Goal: Task Accomplishment & Management: Manage account settings

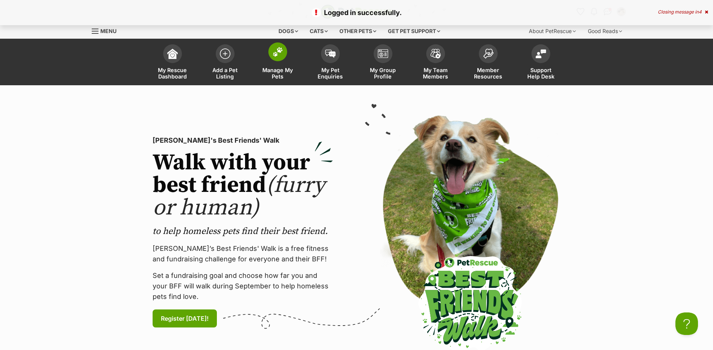
click at [281, 59] on span at bounding box center [277, 51] width 19 height 19
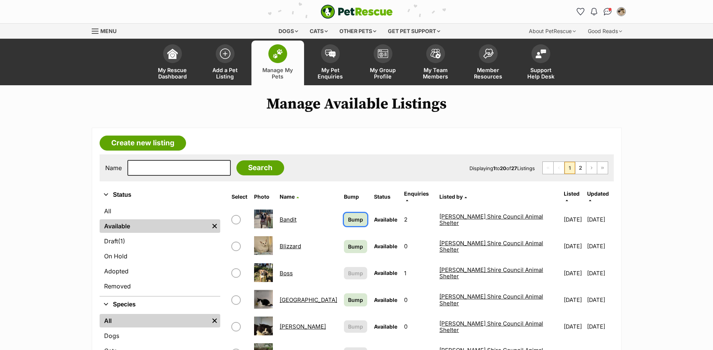
click at [348, 216] on span "Bump" at bounding box center [355, 220] width 15 height 8
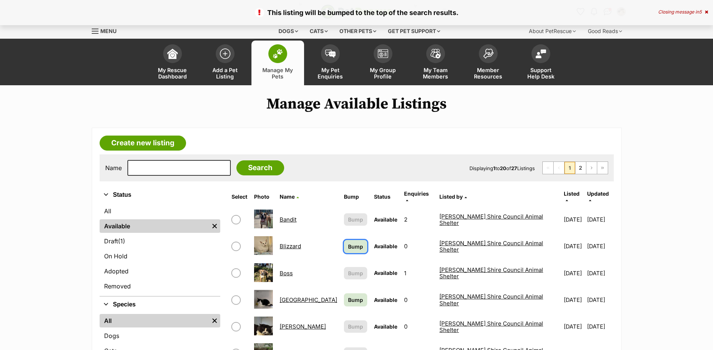
click at [348, 244] on span "Bump" at bounding box center [355, 247] width 15 height 8
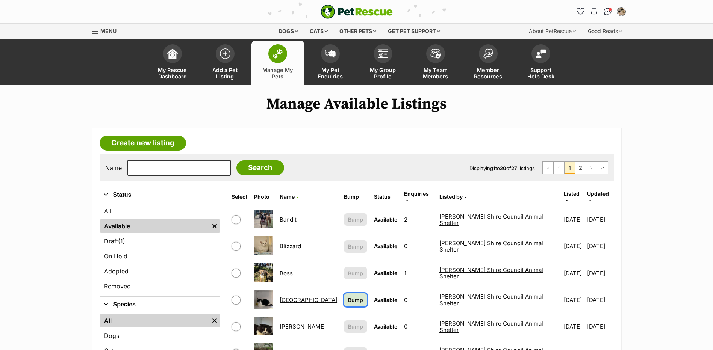
click at [348, 297] on span "Bump" at bounding box center [355, 300] width 15 height 8
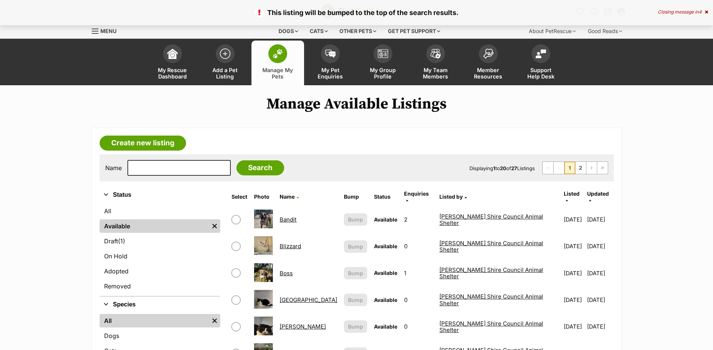
scroll to position [188, 0]
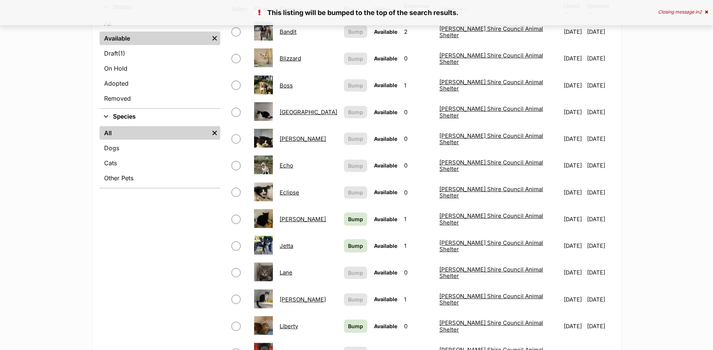
click at [291, 216] on link "[PERSON_NAME]" at bounding box center [303, 219] width 46 height 7
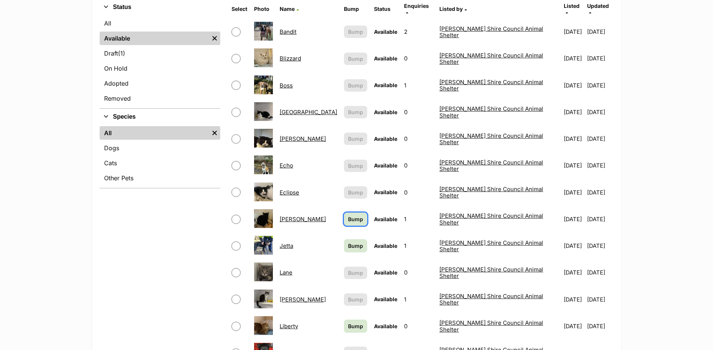
drag, startPoint x: 343, startPoint y: 212, endPoint x: 349, endPoint y: 233, distance: 22.2
click at [348, 215] on span "Bump" at bounding box center [355, 219] width 15 height 8
click at [348, 242] on span "Bump" at bounding box center [355, 246] width 15 height 8
click at [292, 269] on link "Lane" at bounding box center [286, 272] width 13 height 7
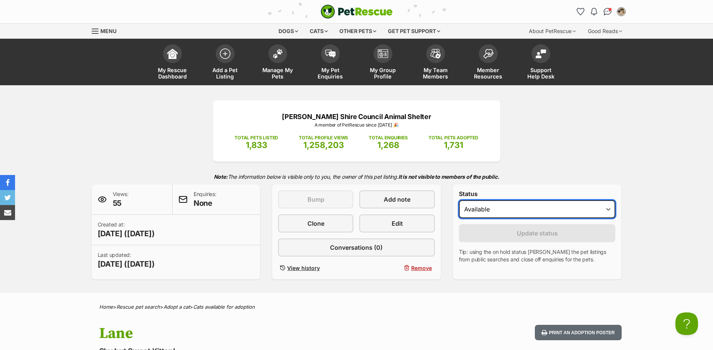
click at [524, 209] on select "Draft Available On hold Adopted" at bounding box center [537, 209] width 157 height 18
select select "rehomed"
click at [459, 200] on select "Draft Available On hold Adopted" at bounding box center [537, 209] width 157 height 18
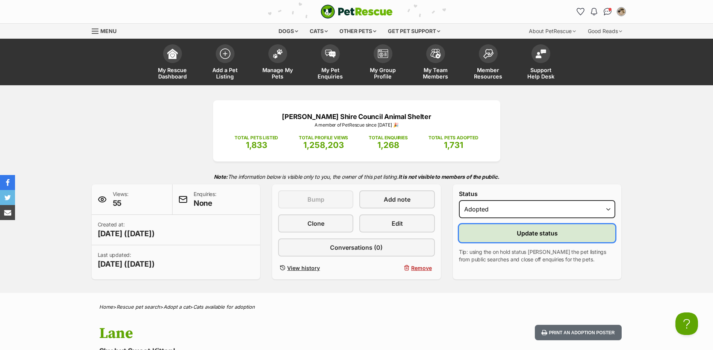
click at [493, 238] on button "Update status" at bounding box center [537, 233] width 157 height 18
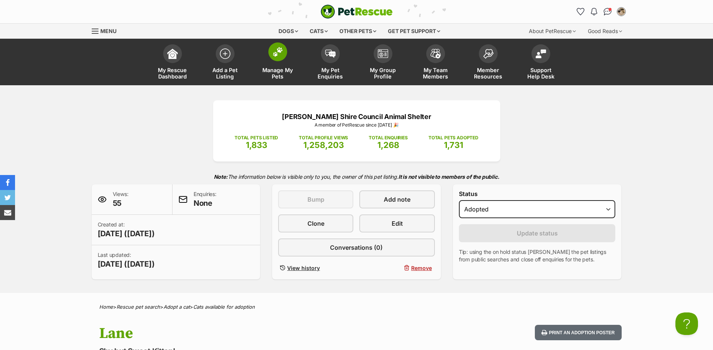
click at [267, 53] on link "Manage My Pets" at bounding box center [278, 63] width 53 height 45
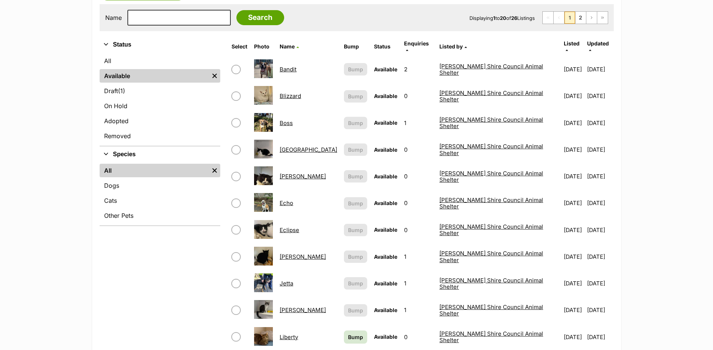
scroll to position [301, 0]
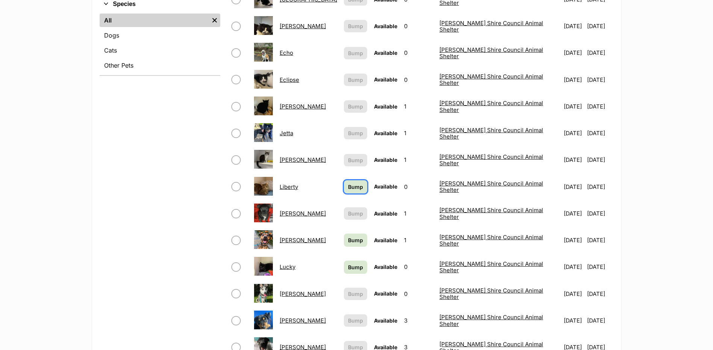
click at [348, 183] on span "Bump" at bounding box center [355, 187] width 15 height 8
click at [348, 264] on span "Bump" at bounding box center [355, 268] width 15 height 8
click at [349, 237] on span "Bump" at bounding box center [355, 241] width 15 height 8
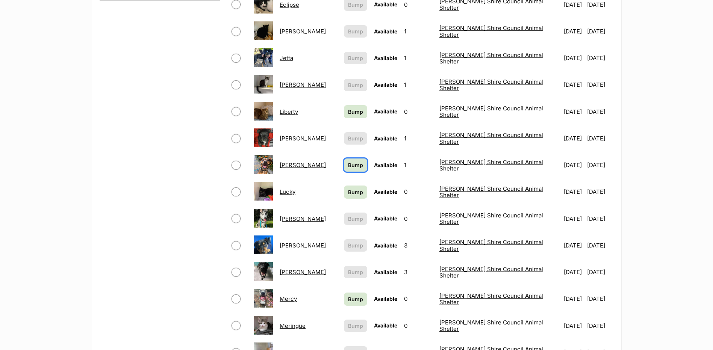
scroll to position [263, 0]
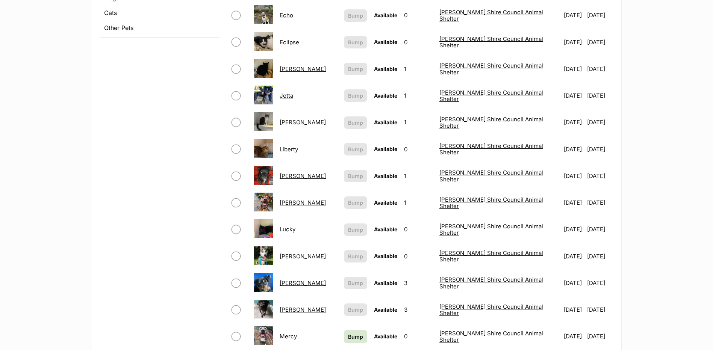
scroll to position [526, 0]
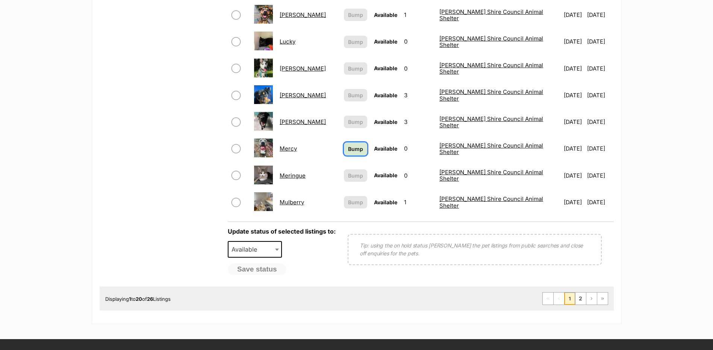
click at [352, 145] on span "Bump" at bounding box center [355, 149] width 15 height 8
click at [581, 293] on link "2" at bounding box center [581, 299] width 11 height 12
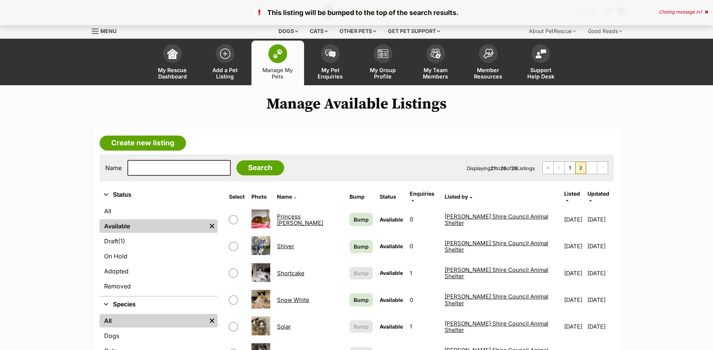
scroll to position [150, 0]
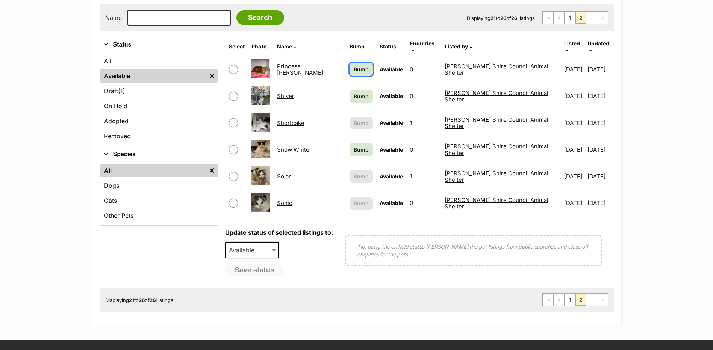
click at [354, 65] on span "Bump" at bounding box center [361, 69] width 15 height 8
click at [354, 92] on span "Bump" at bounding box center [361, 96] width 15 height 8
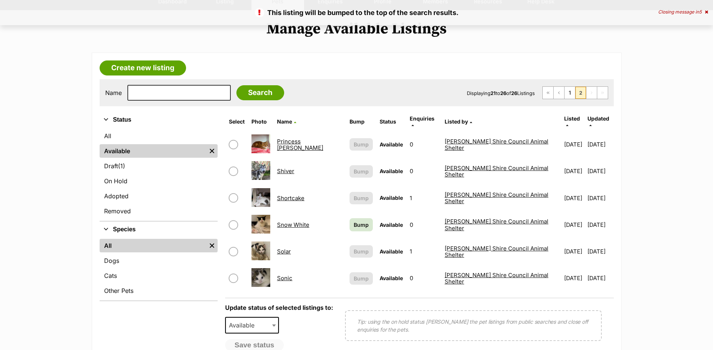
scroll to position [113, 0]
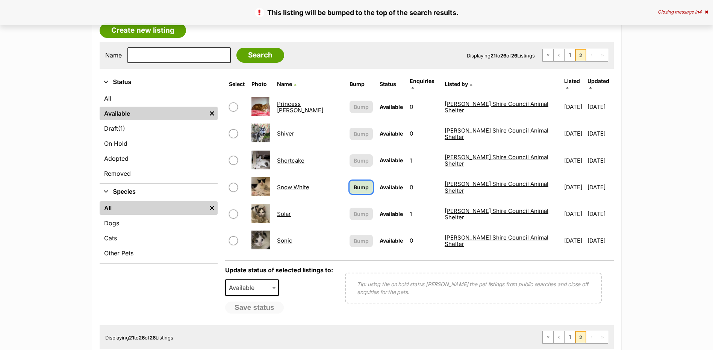
click at [354, 183] on span "Bump" at bounding box center [361, 187] width 15 height 8
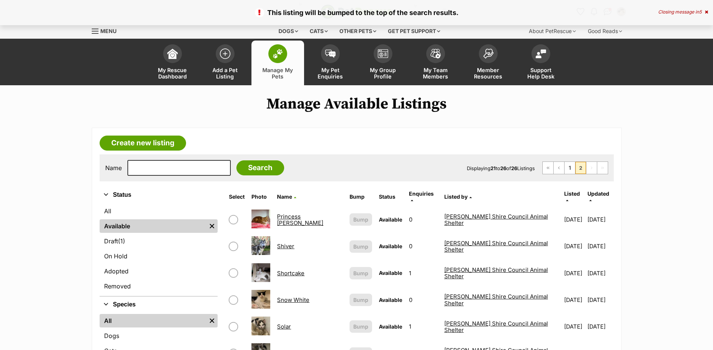
scroll to position [113, 0]
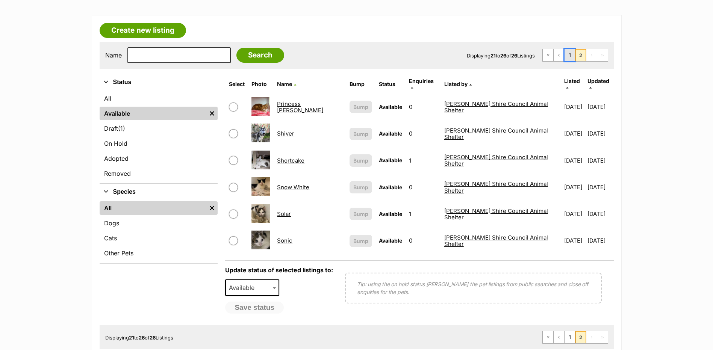
click at [571, 56] on link "1" at bounding box center [570, 55] width 11 height 12
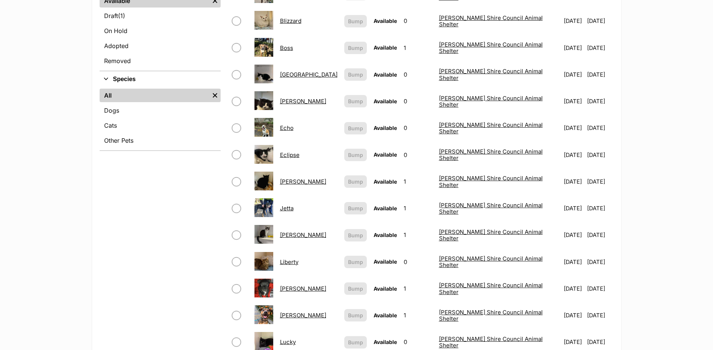
scroll to position [301, 0]
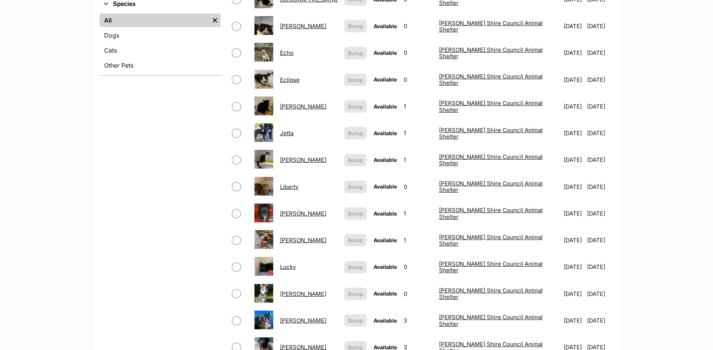
click at [288, 237] on link "[PERSON_NAME]" at bounding box center [303, 240] width 46 height 7
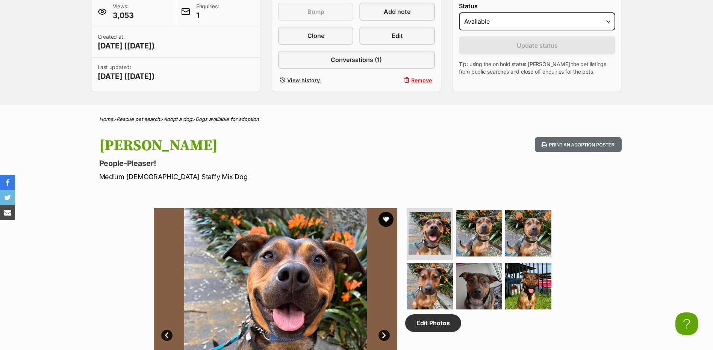
scroll to position [338, 0]
